Goal: Information Seeking & Learning: Learn about a topic

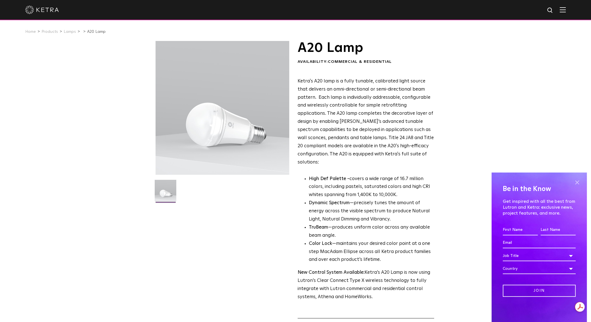
click at [578, 182] on span at bounding box center [577, 182] width 8 height 8
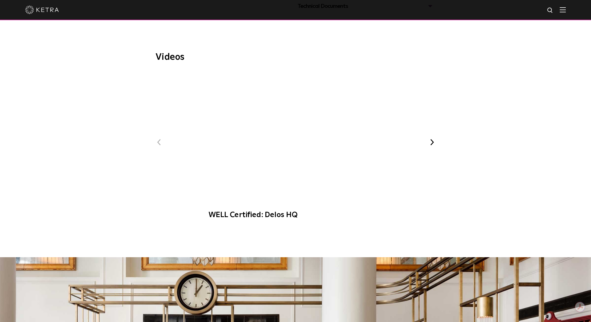
scroll to position [333, 0]
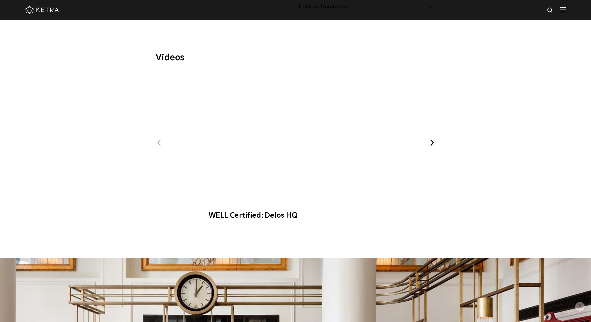
click at [432, 139] on button "Next" at bounding box center [431, 142] width 7 height 7
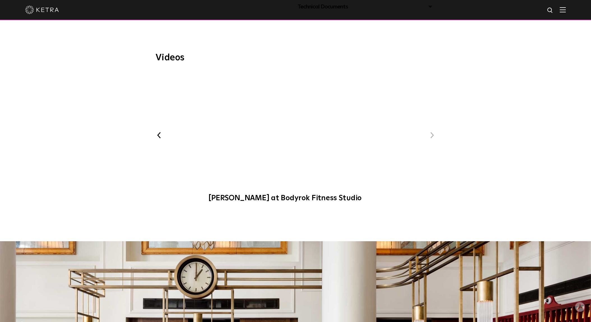
click at [432, 135] on div "Previous WELL Certified: Delos HQ Ketra at Bodyrok Fitness Studio Next" at bounding box center [296, 139] width 280 height 135
click at [163, 125] on div "Previous WELL Certified: Delos HQ Ketra at Bodyrok Fitness Studio Next" at bounding box center [296, 139] width 280 height 135
click at [159, 131] on button "Previous" at bounding box center [159, 134] width 7 height 7
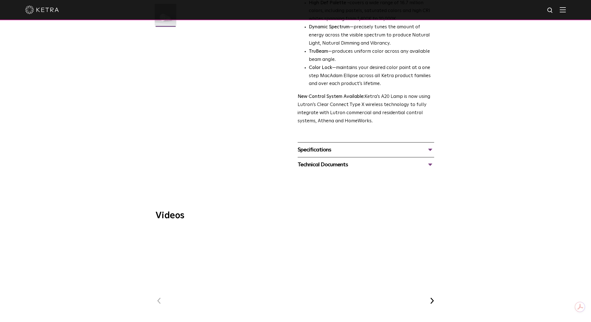
scroll to position [165, 0]
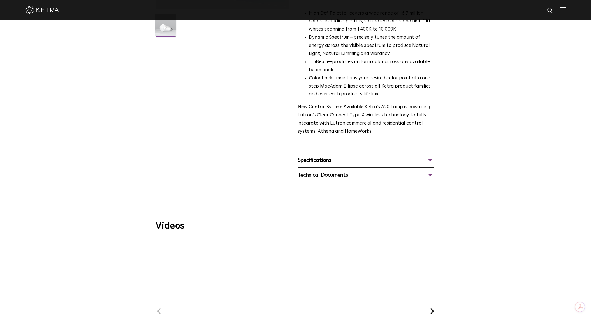
click at [429, 156] on div "Specifications" at bounding box center [366, 160] width 136 height 9
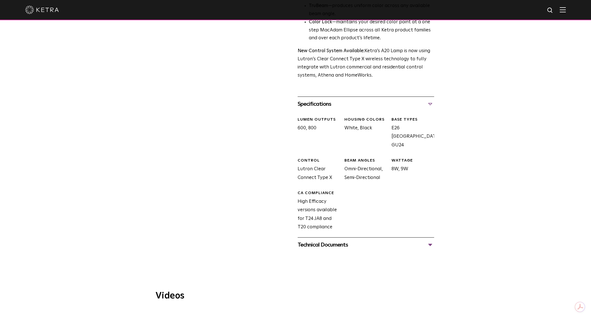
scroll to position [249, 0]
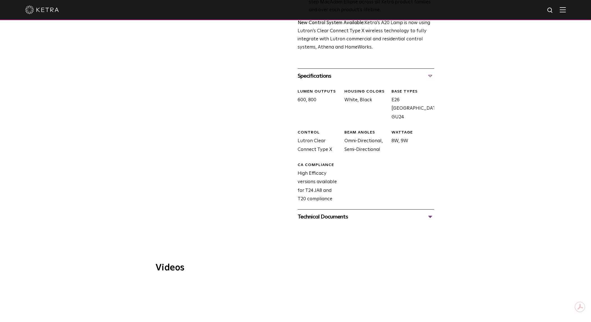
click at [429, 212] on div "Technical Documents" at bounding box center [366, 216] width 136 height 9
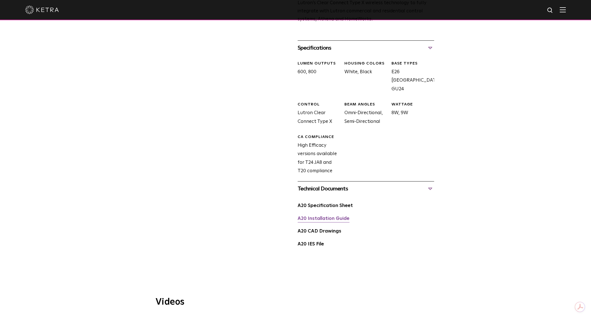
click at [338, 216] on link "A20 Installation Guide" at bounding box center [324, 218] width 52 height 5
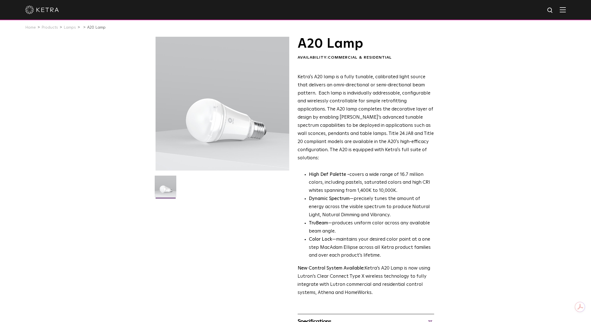
scroll to position [0, 0]
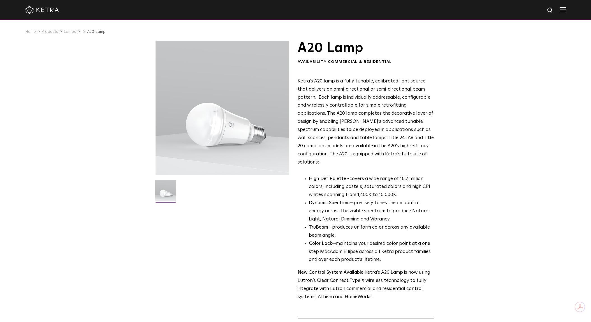
click at [54, 32] on link "Products" at bounding box center [49, 32] width 17 height 4
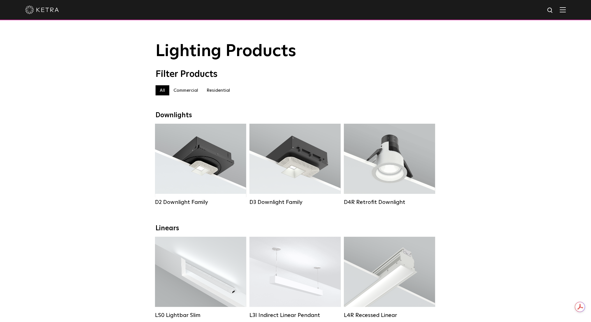
click at [39, 9] on img at bounding box center [42, 10] width 34 height 8
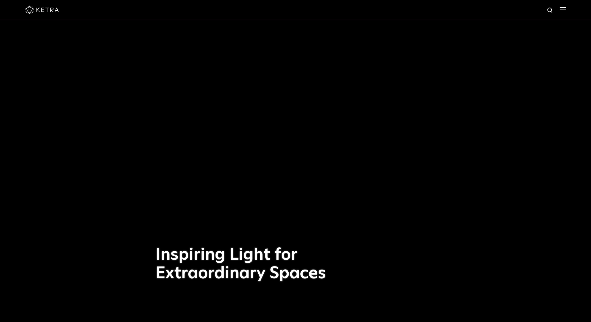
click at [566, 10] on img at bounding box center [563, 9] width 6 height 5
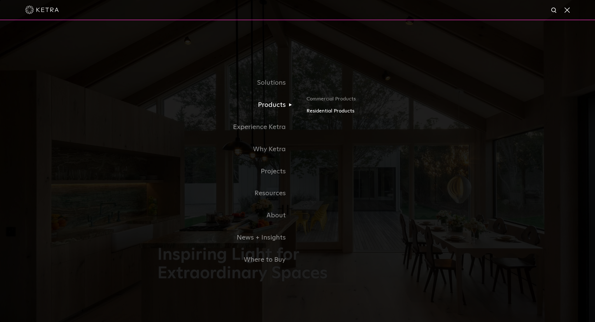
click at [322, 112] on link "Residential Products" at bounding box center [372, 111] width 131 height 8
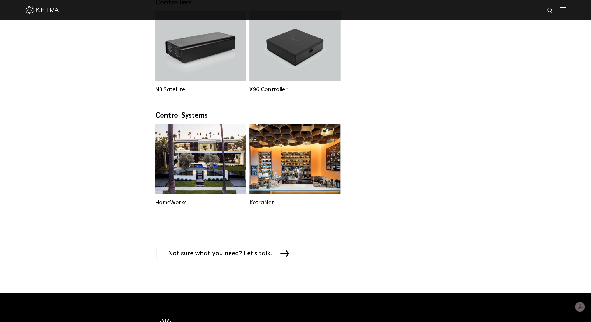
scroll to position [673, 0]
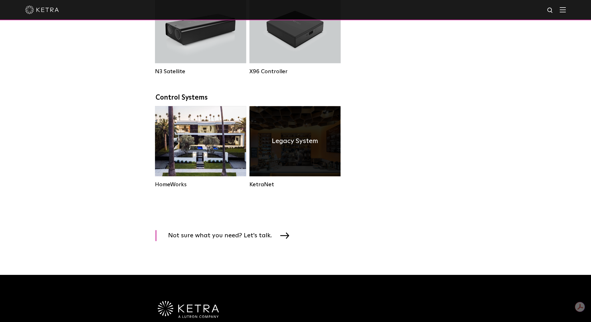
click at [284, 146] on h4 "Legacy System" at bounding box center [295, 141] width 46 height 11
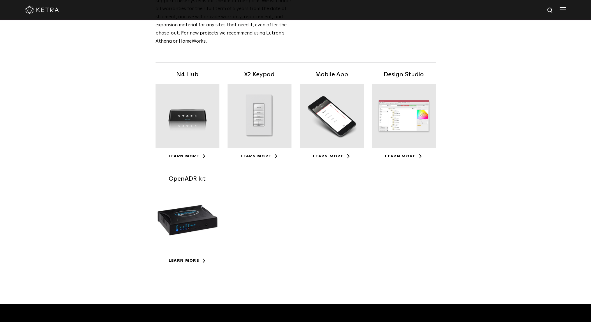
scroll to position [84, 0]
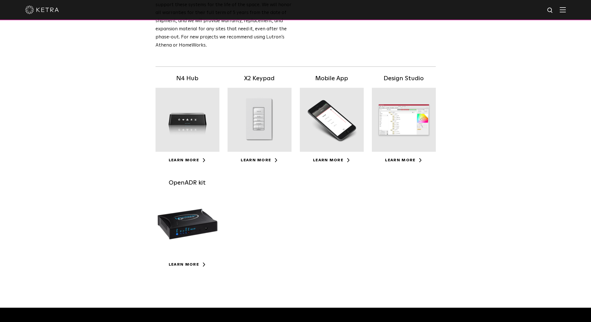
click at [190, 221] on div at bounding box center [188, 224] width 64 height 64
